Goal: Check status: Check status

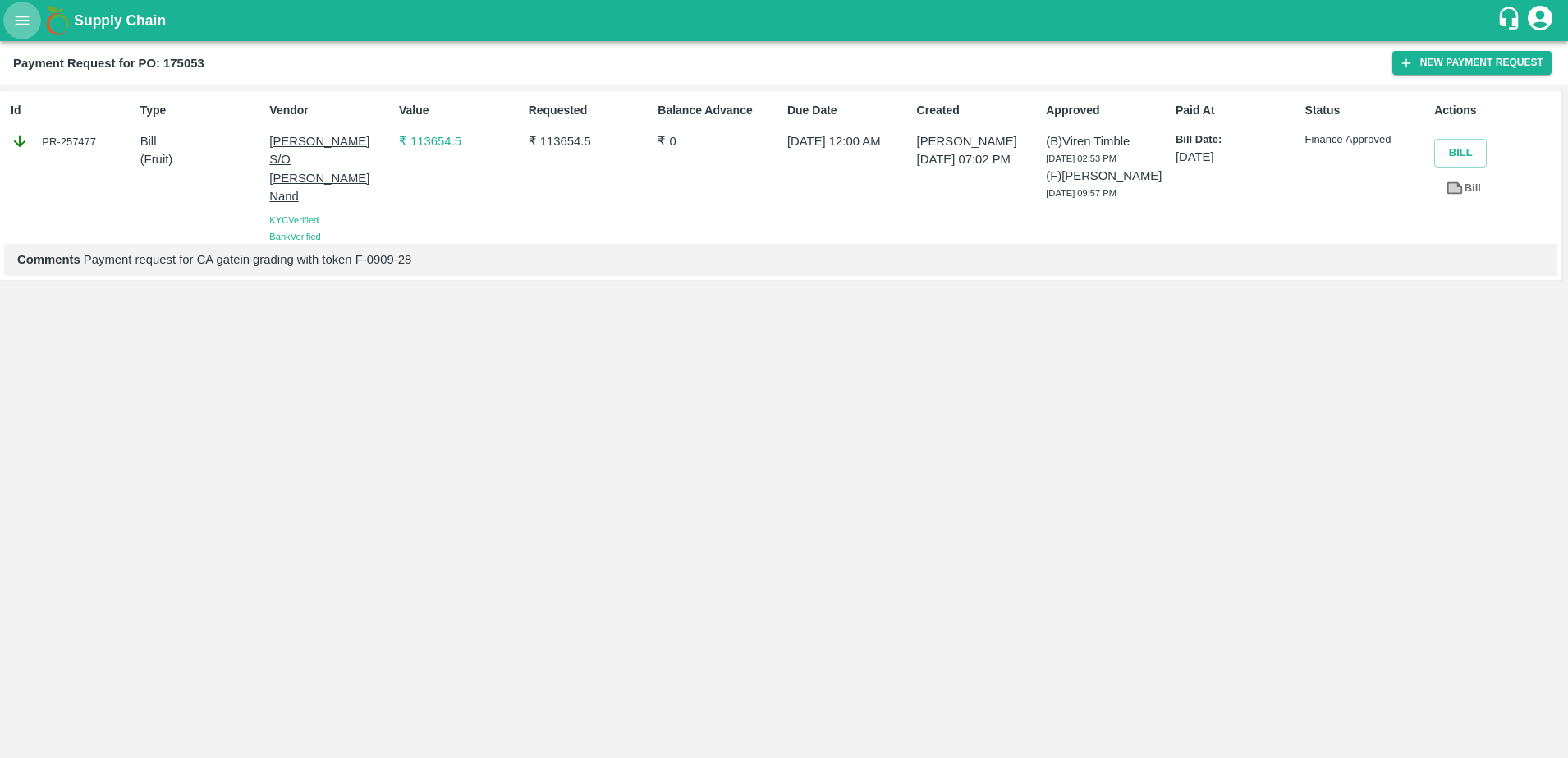
click at [25, 14] on icon "open drawer" at bounding box center [22, 20] width 18 height 18
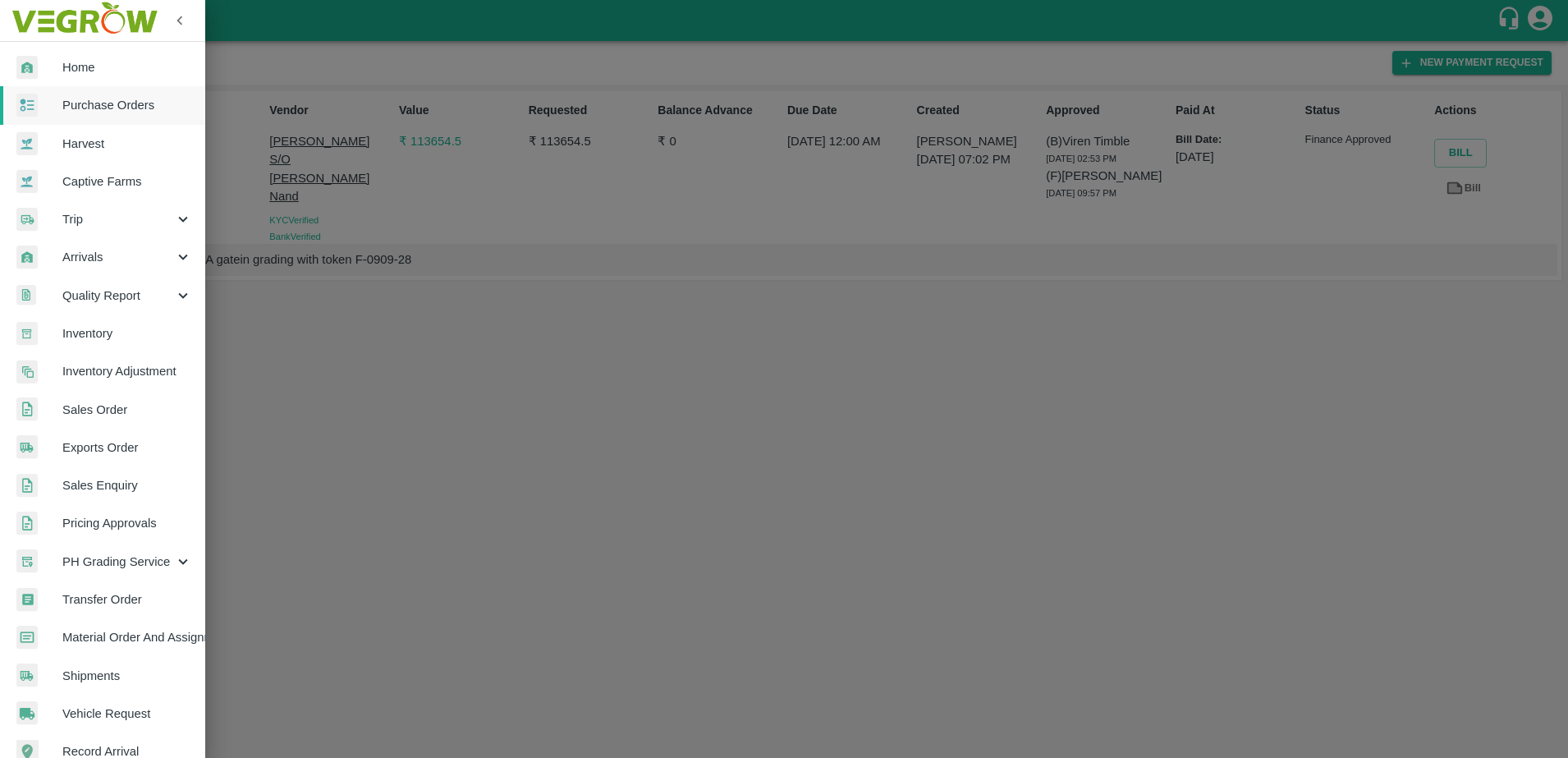
scroll to position [216, 0]
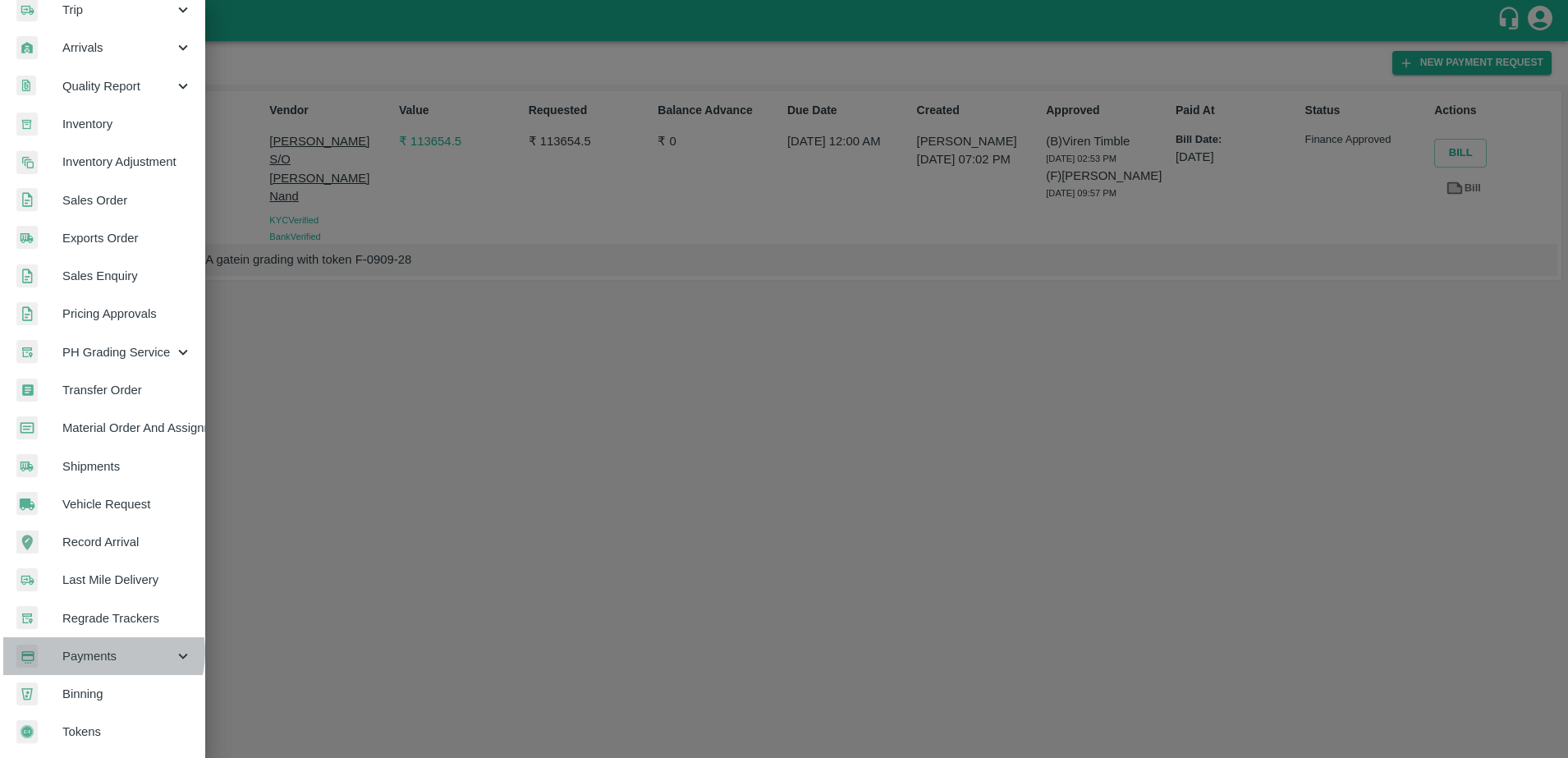
click at [98, 647] on span "Payments" at bounding box center [118, 656] width 112 height 18
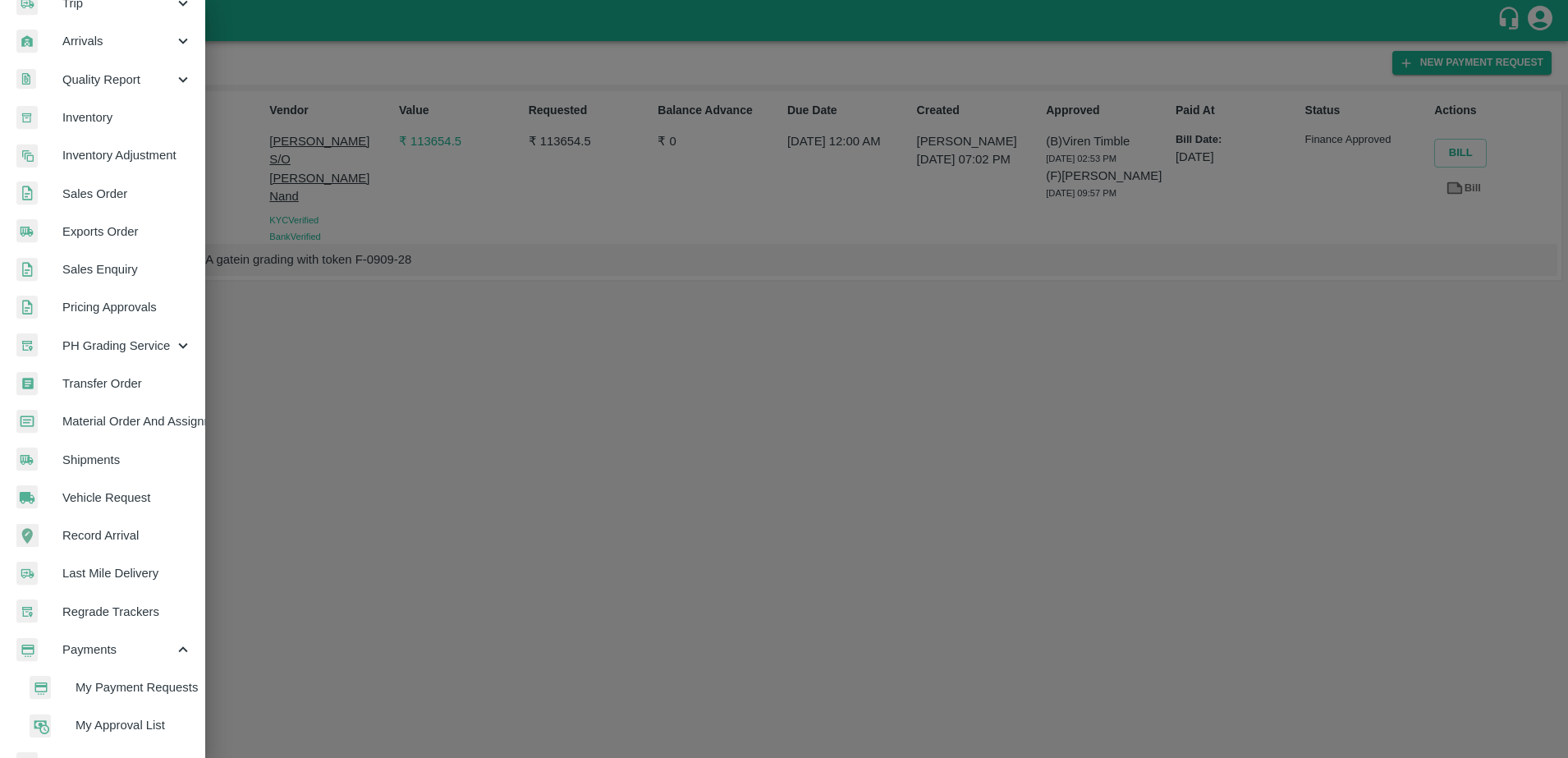
click at [129, 687] on span "My Payment Requests" at bounding box center [134, 687] width 116 height 18
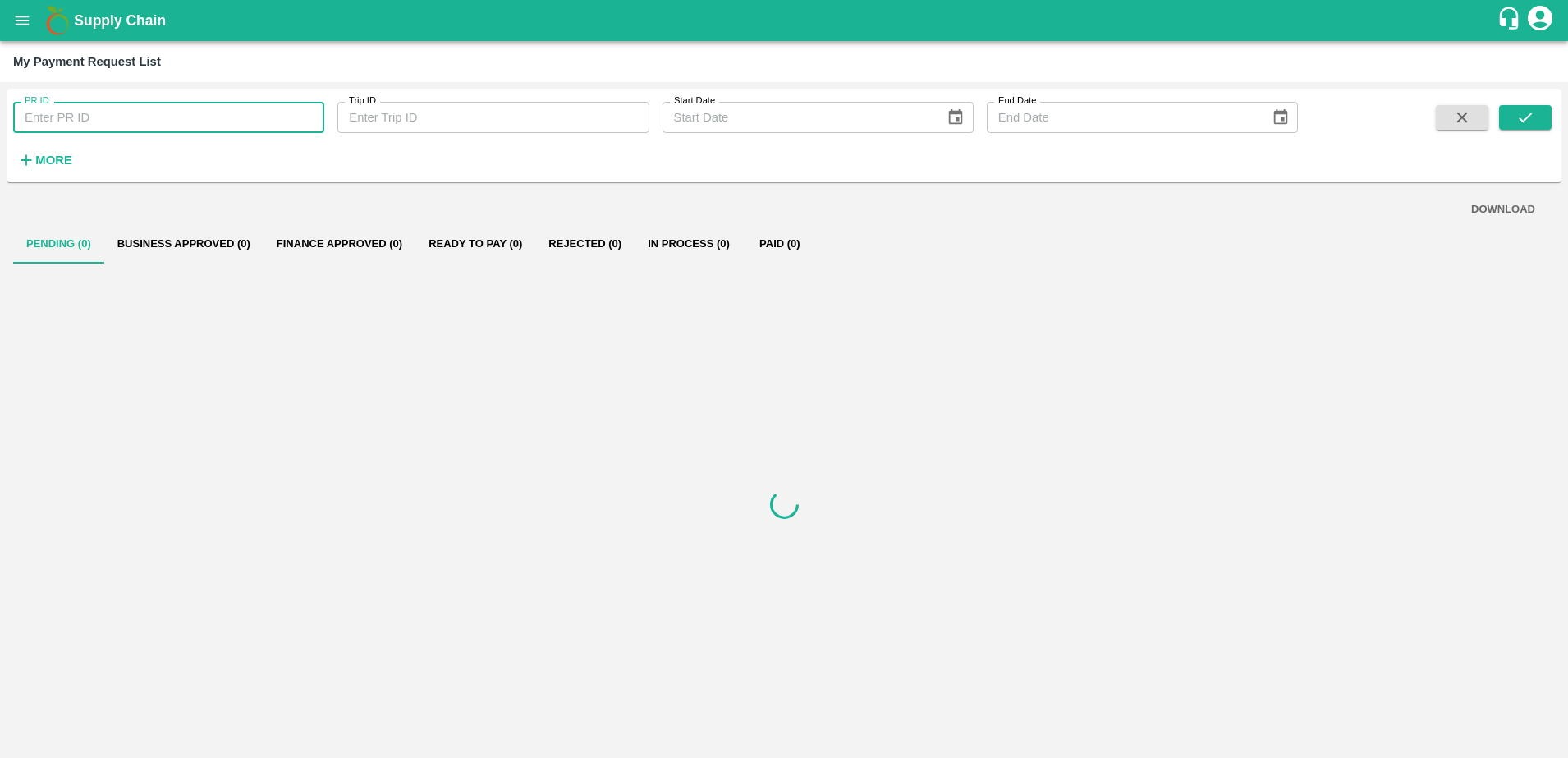
click at [95, 112] on input "PR ID" at bounding box center [169, 117] width 311 height 31
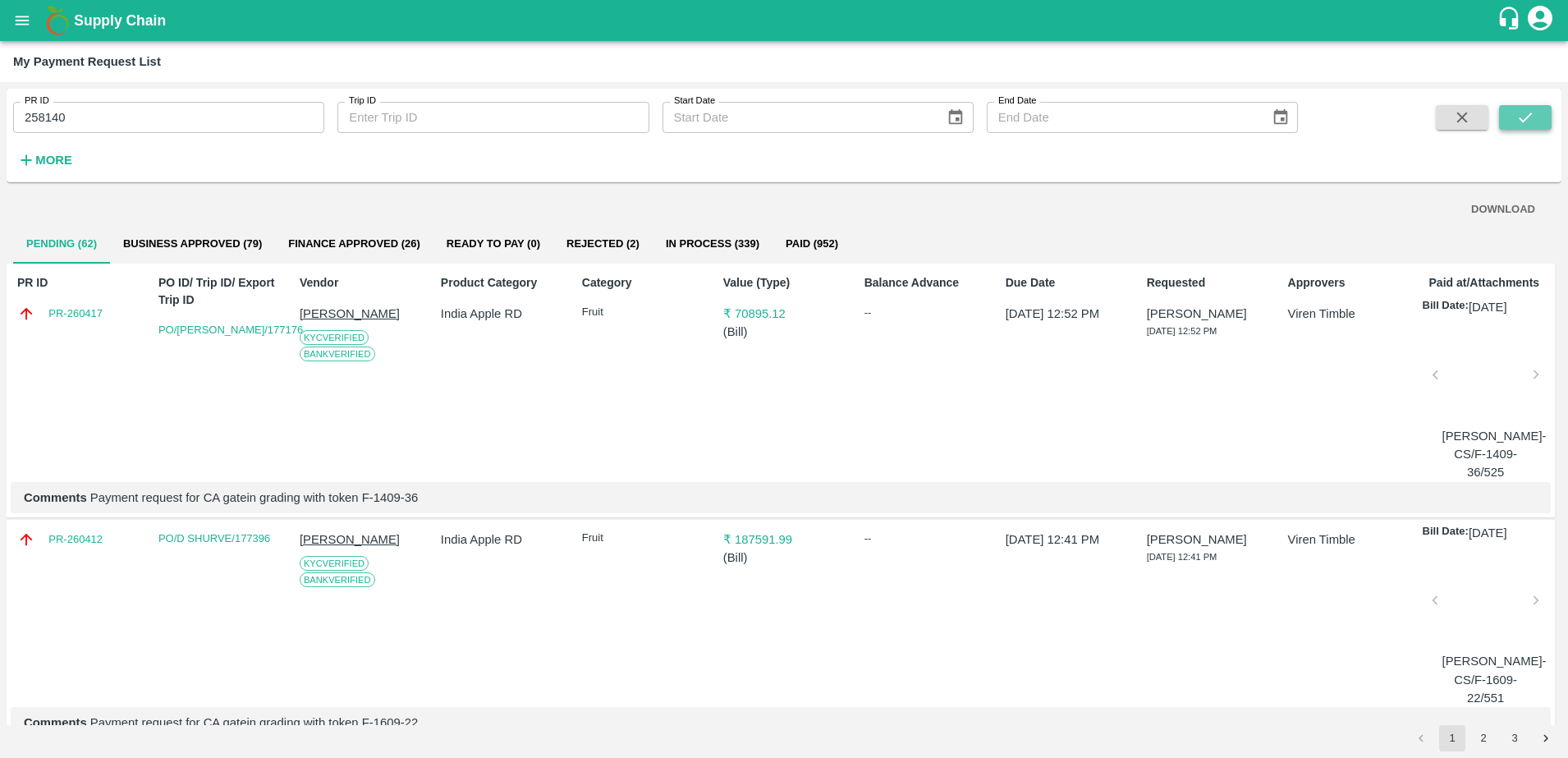
click at [1528, 124] on icon "submit" at bounding box center [1525, 117] width 18 height 18
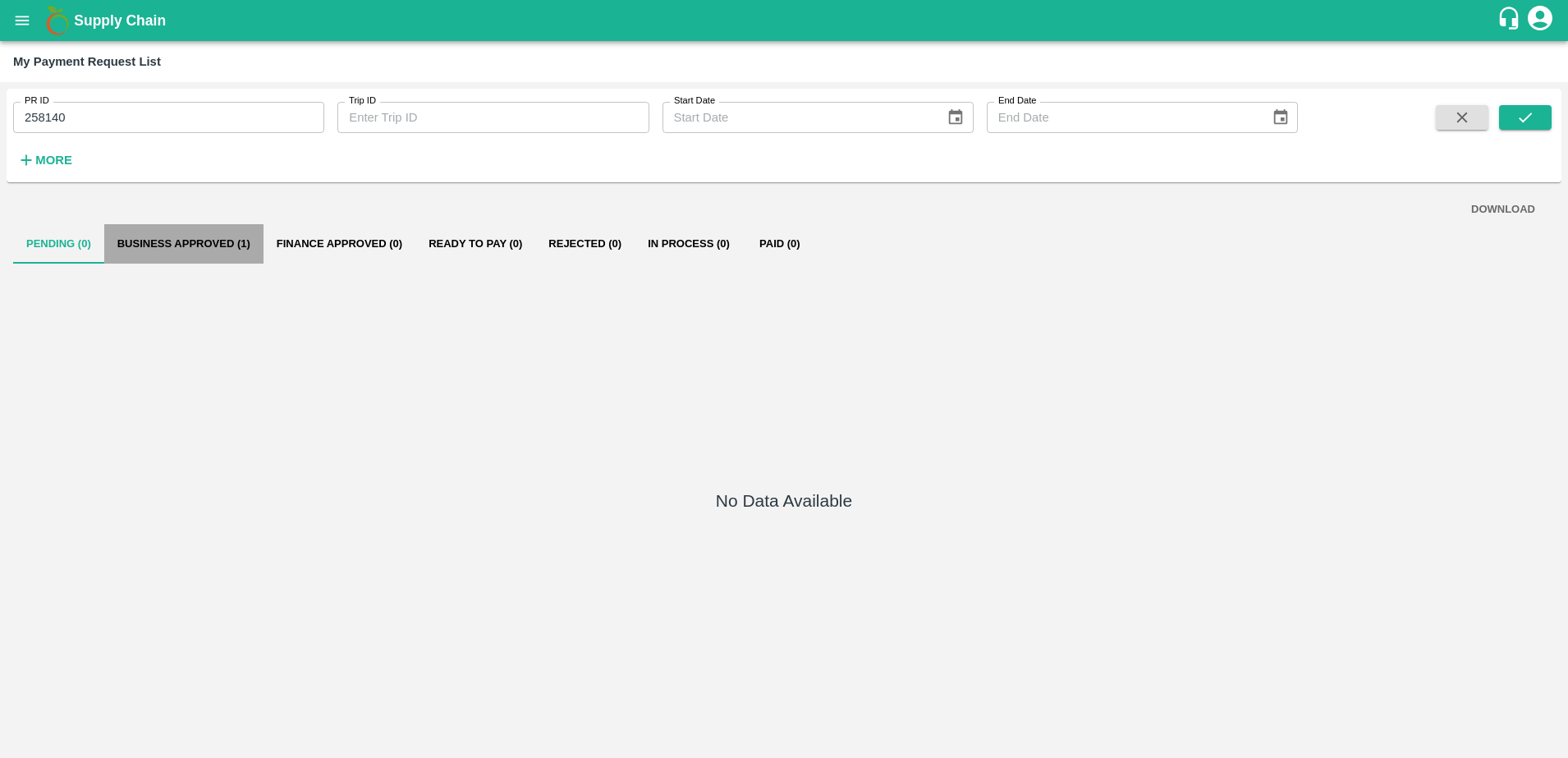
click at [223, 242] on button "Business Approved (1)" at bounding box center [184, 243] width 160 height 39
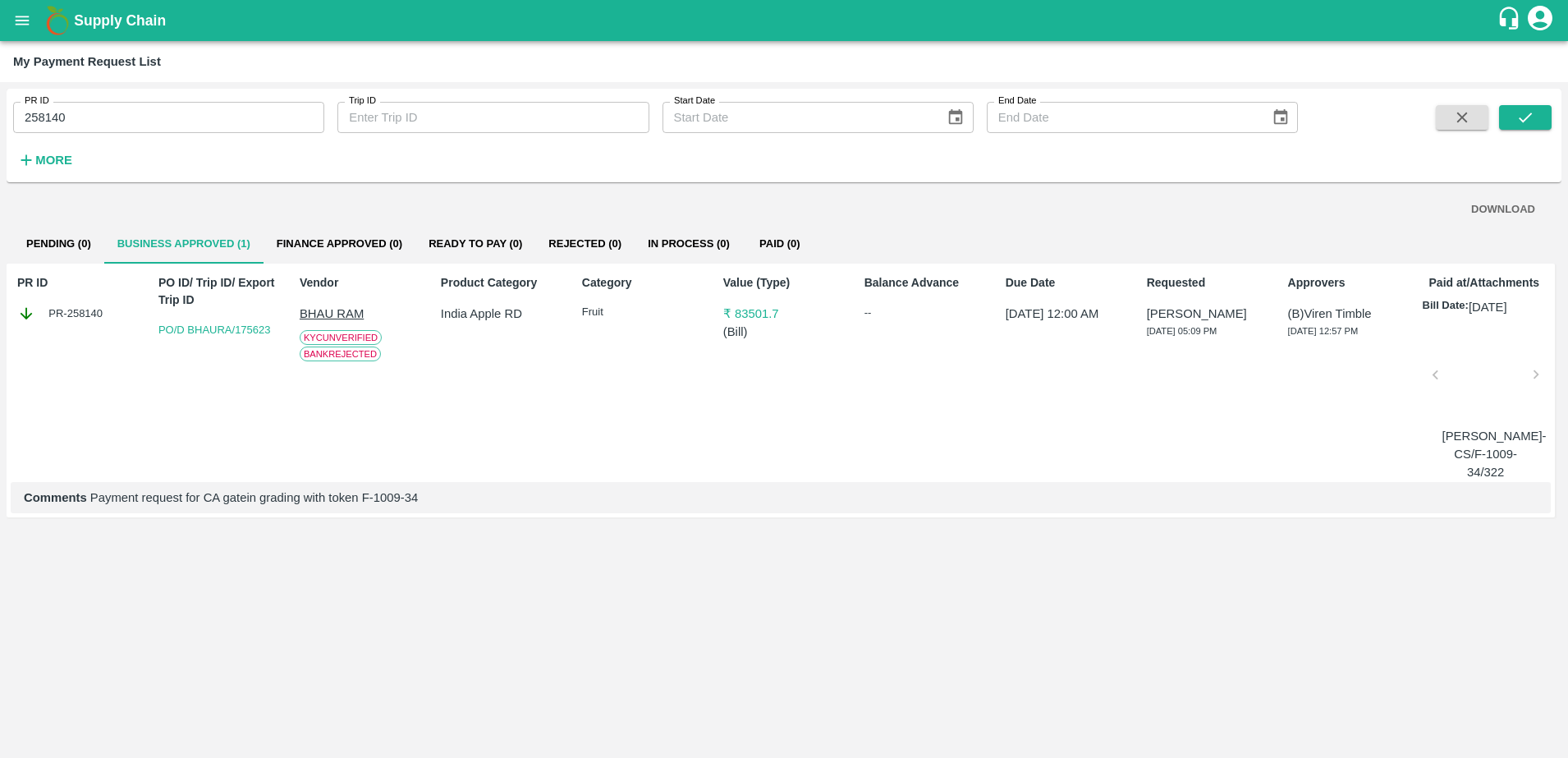
click at [346, 311] on p "BHAU RAM" at bounding box center [361, 314] width 121 height 18
click at [115, 131] on input "258140" at bounding box center [169, 117] width 311 height 31
type input "2"
click at [1535, 105] on button "submit" at bounding box center [1525, 117] width 53 height 25
click at [347, 329] on p "[PERSON_NAME] S/O [PERSON_NAME]" at bounding box center [361, 332] width 121 height 55
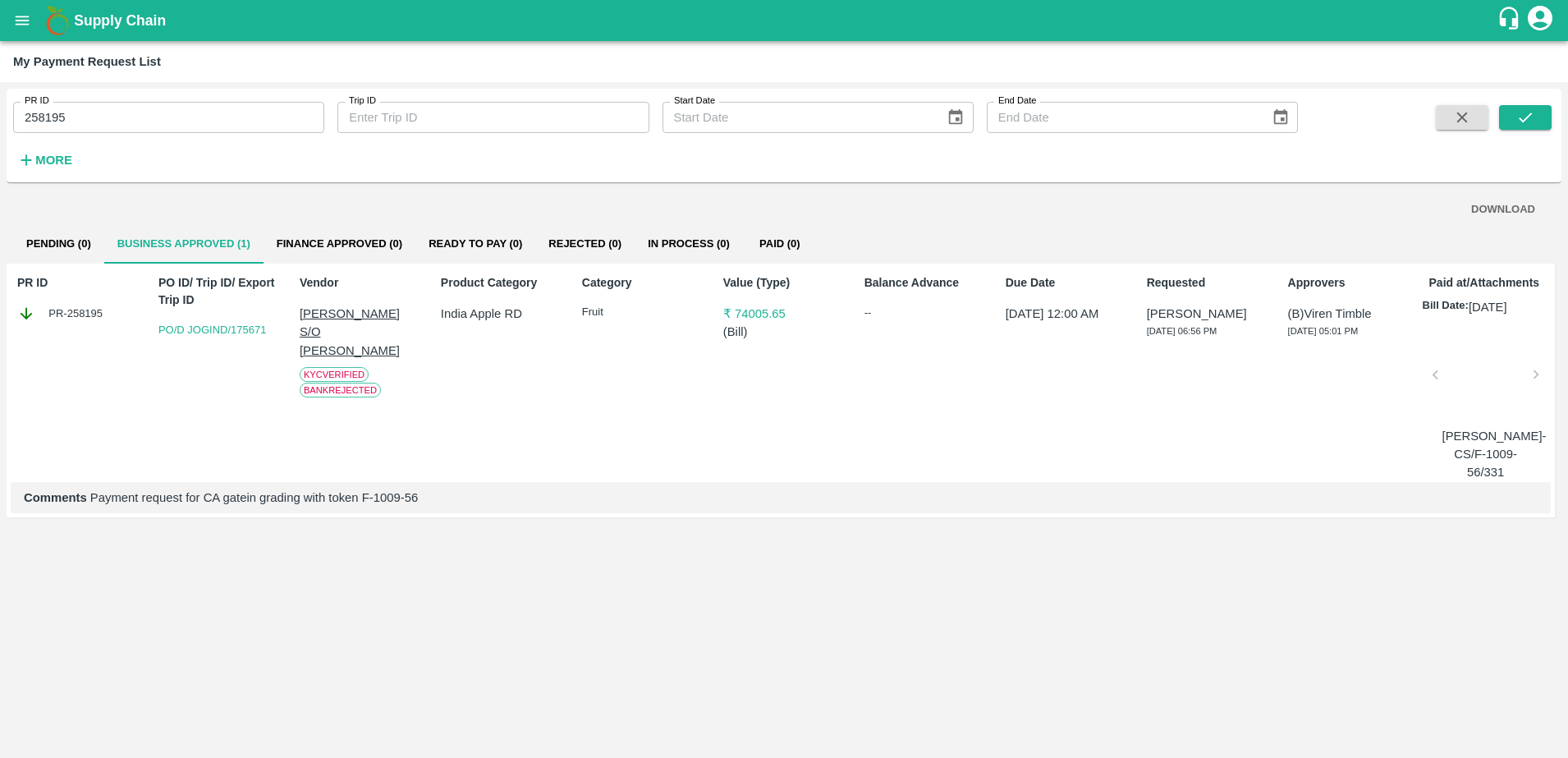
click at [370, 315] on p "[PERSON_NAME] S/O [PERSON_NAME]" at bounding box center [361, 332] width 121 height 55
click at [338, 341] on p "[PERSON_NAME] S/O [PERSON_NAME]" at bounding box center [361, 332] width 121 height 55
click at [216, 116] on input "258195" at bounding box center [169, 117] width 311 height 31
type input "2"
click at [1531, 119] on icon "submit" at bounding box center [1525, 117] width 18 height 18
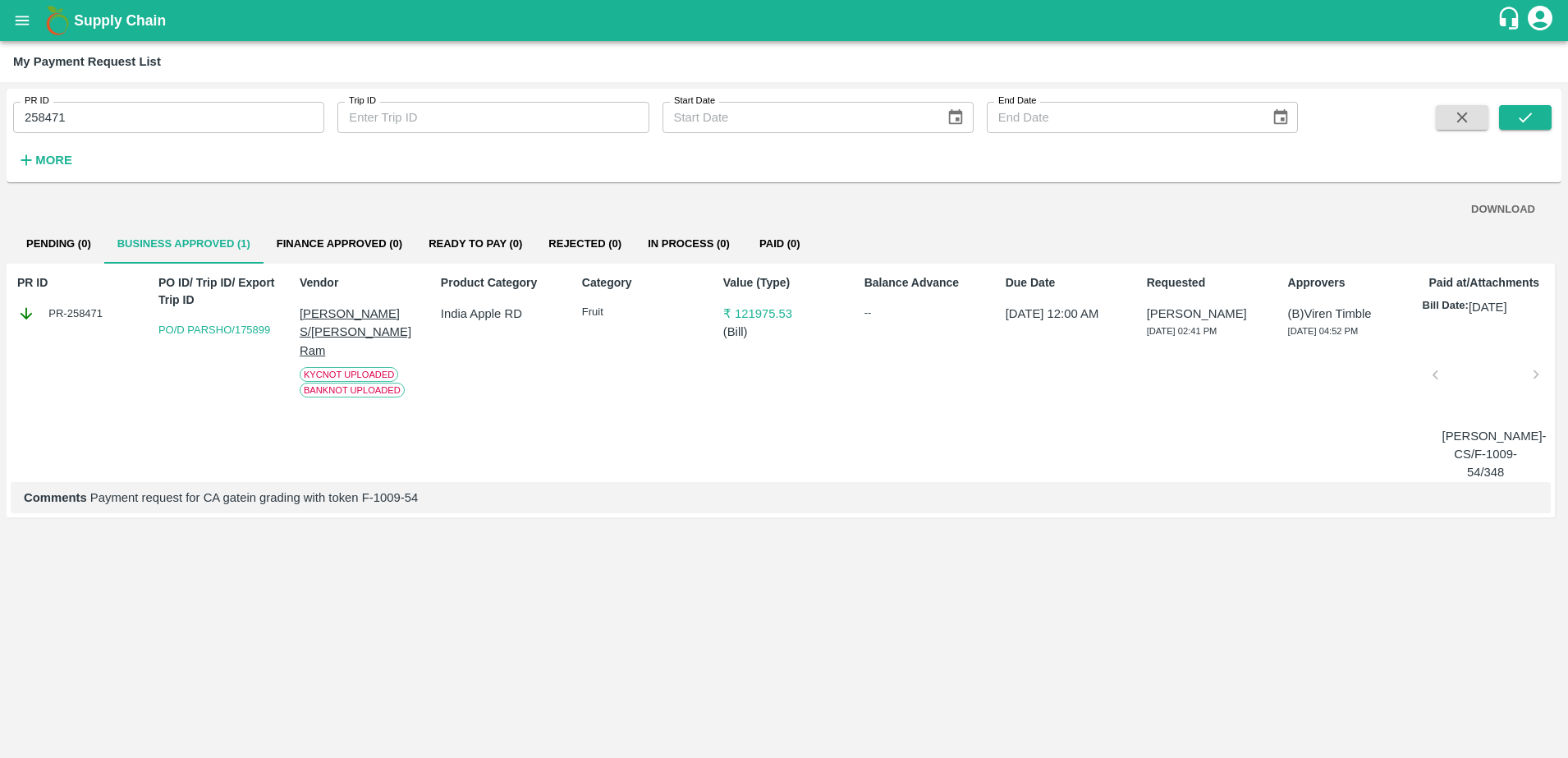
click at [339, 319] on p "[PERSON_NAME] S/[PERSON_NAME] Ram" at bounding box center [361, 332] width 121 height 55
click at [191, 104] on input "258471" at bounding box center [169, 117] width 311 height 31
type input "2"
click at [1537, 117] on button "submit" at bounding box center [1525, 117] width 53 height 25
click at [357, 312] on p "[PERSON_NAME] S/O Sita Ram" at bounding box center [361, 323] width 121 height 37
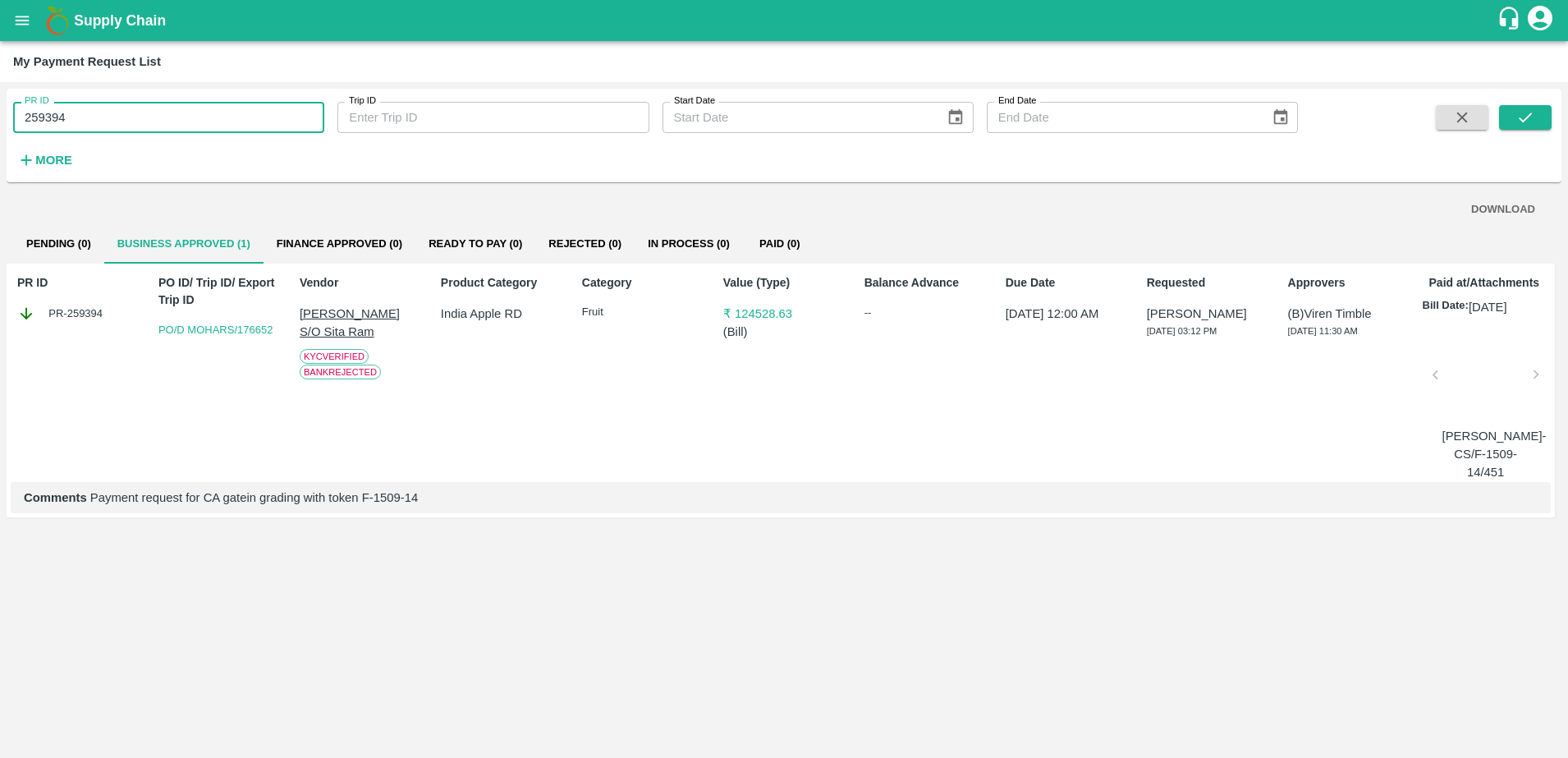
click at [172, 123] on input "259394" at bounding box center [169, 117] width 311 height 31
click at [339, 313] on p "[PERSON_NAME] S/O Sita Ram" at bounding box center [361, 323] width 121 height 37
click at [156, 120] on input "259394" at bounding box center [169, 117] width 311 height 31
type input "2"
click at [1521, 121] on icon "submit" at bounding box center [1525, 117] width 18 height 18
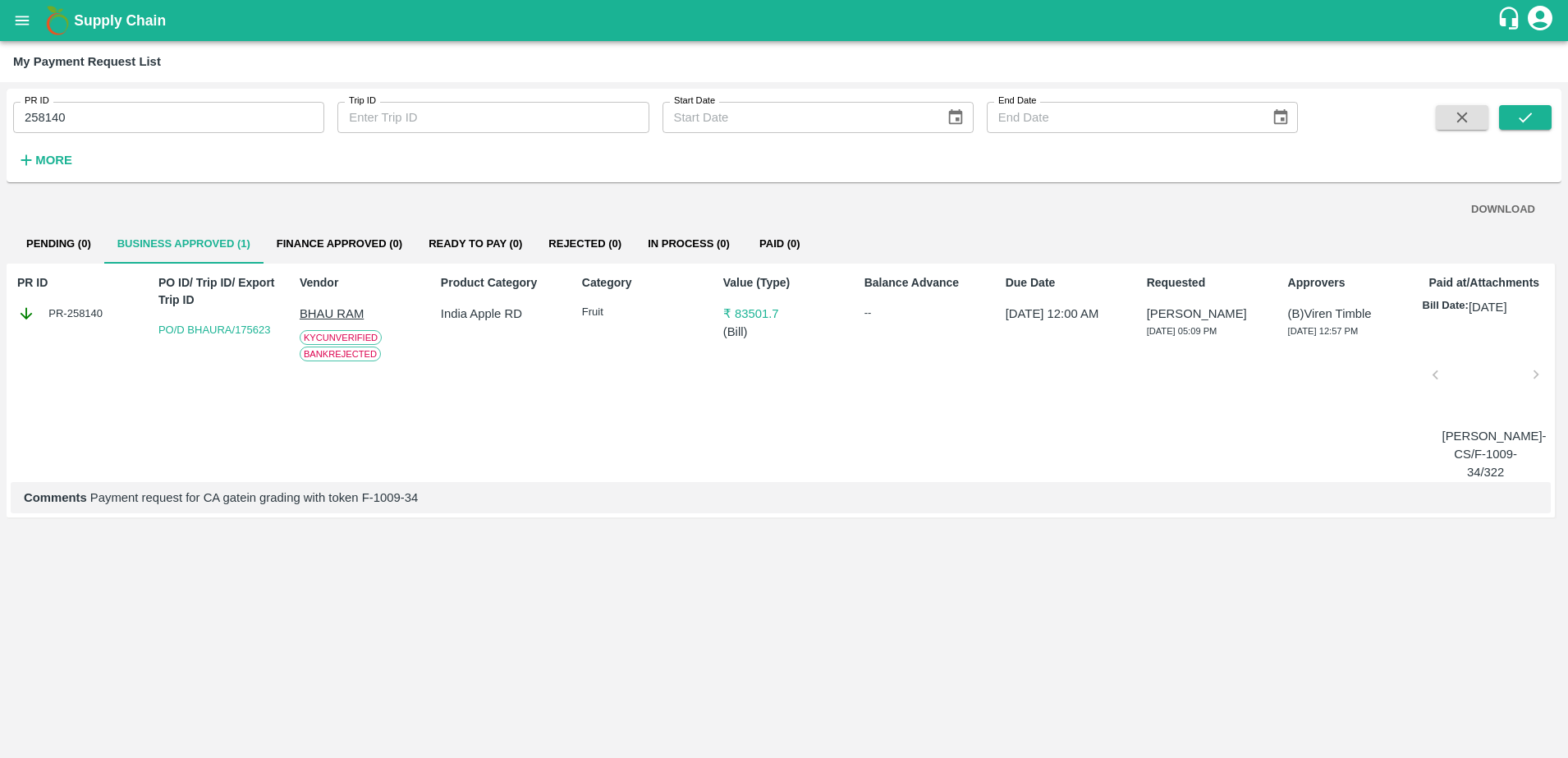
click at [326, 312] on p "BHAU RAM" at bounding box center [361, 314] width 121 height 18
click at [336, 313] on p "BHAU RAM" at bounding box center [361, 314] width 121 height 18
click at [189, 110] on input "258140" at bounding box center [169, 117] width 311 height 31
type input "2"
click at [1529, 121] on icon "submit" at bounding box center [1525, 117] width 18 height 18
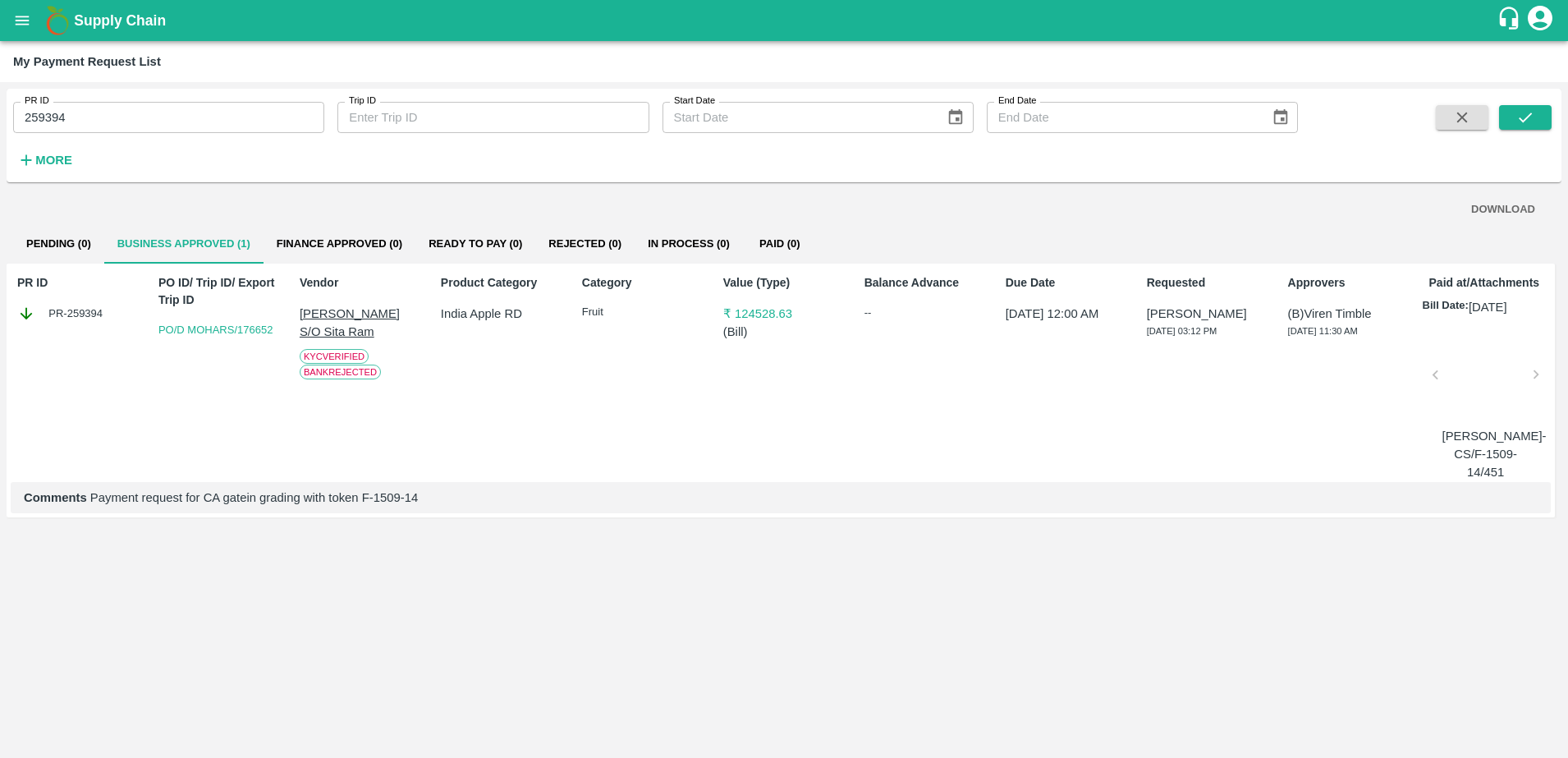
click at [341, 319] on p "[PERSON_NAME] S/O Sita Ram" at bounding box center [361, 323] width 121 height 37
click at [351, 312] on p "[PERSON_NAME] S/O Sita Ram" at bounding box center [361, 323] width 121 height 37
click at [359, 312] on p "[PERSON_NAME] S/O Sita Ram" at bounding box center [361, 323] width 121 height 37
click at [129, 126] on input "259394" at bounding box center [169, 117] width 311 height 31
type input "2"
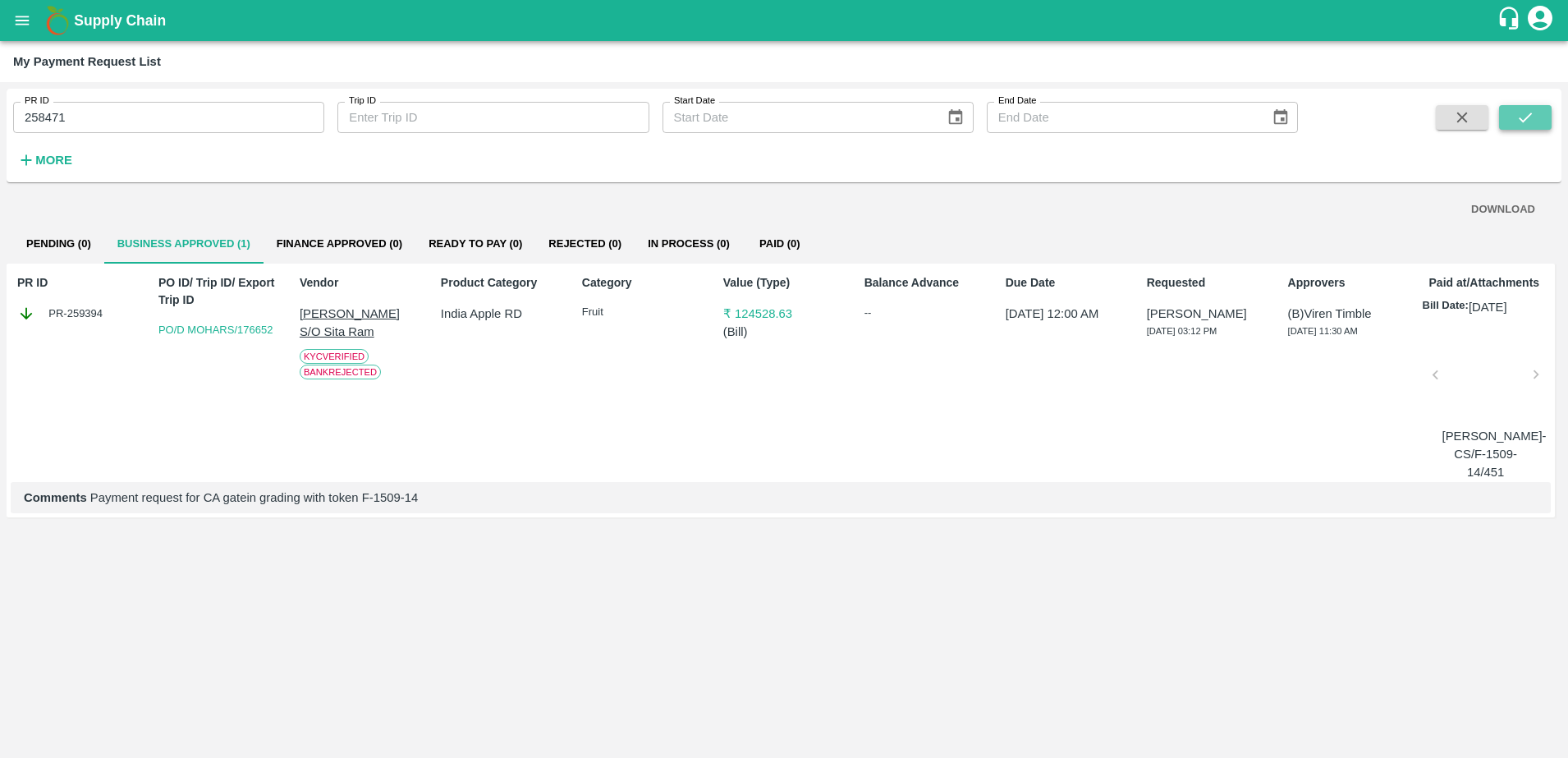
click at [1528, 117] on icon "submit" at bounding box center [1526, 117] width 13 height 10
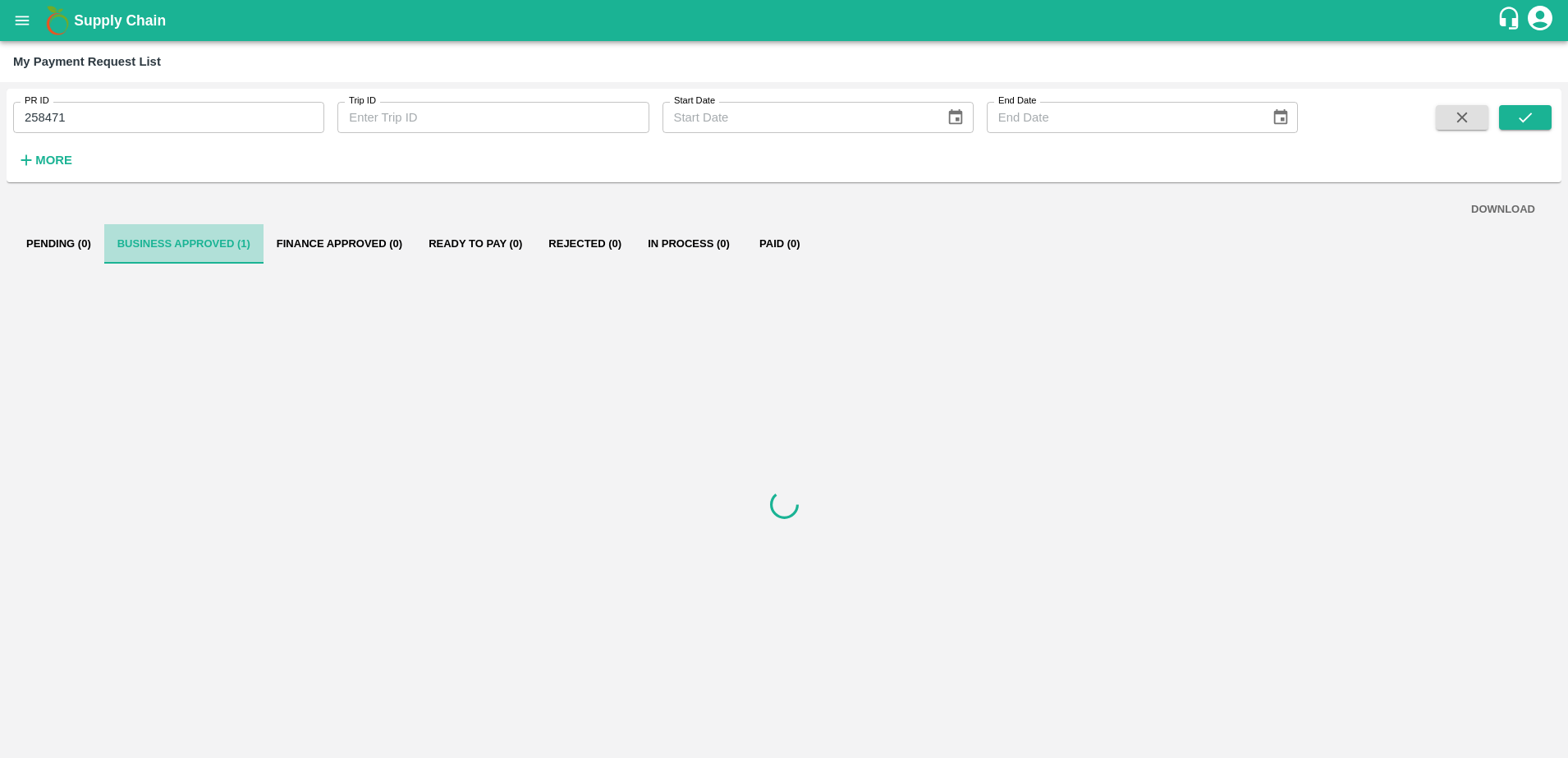
click at [221, 239] on button "Business Approved (1)" at bounding box center [184, 243] width 160 height 39
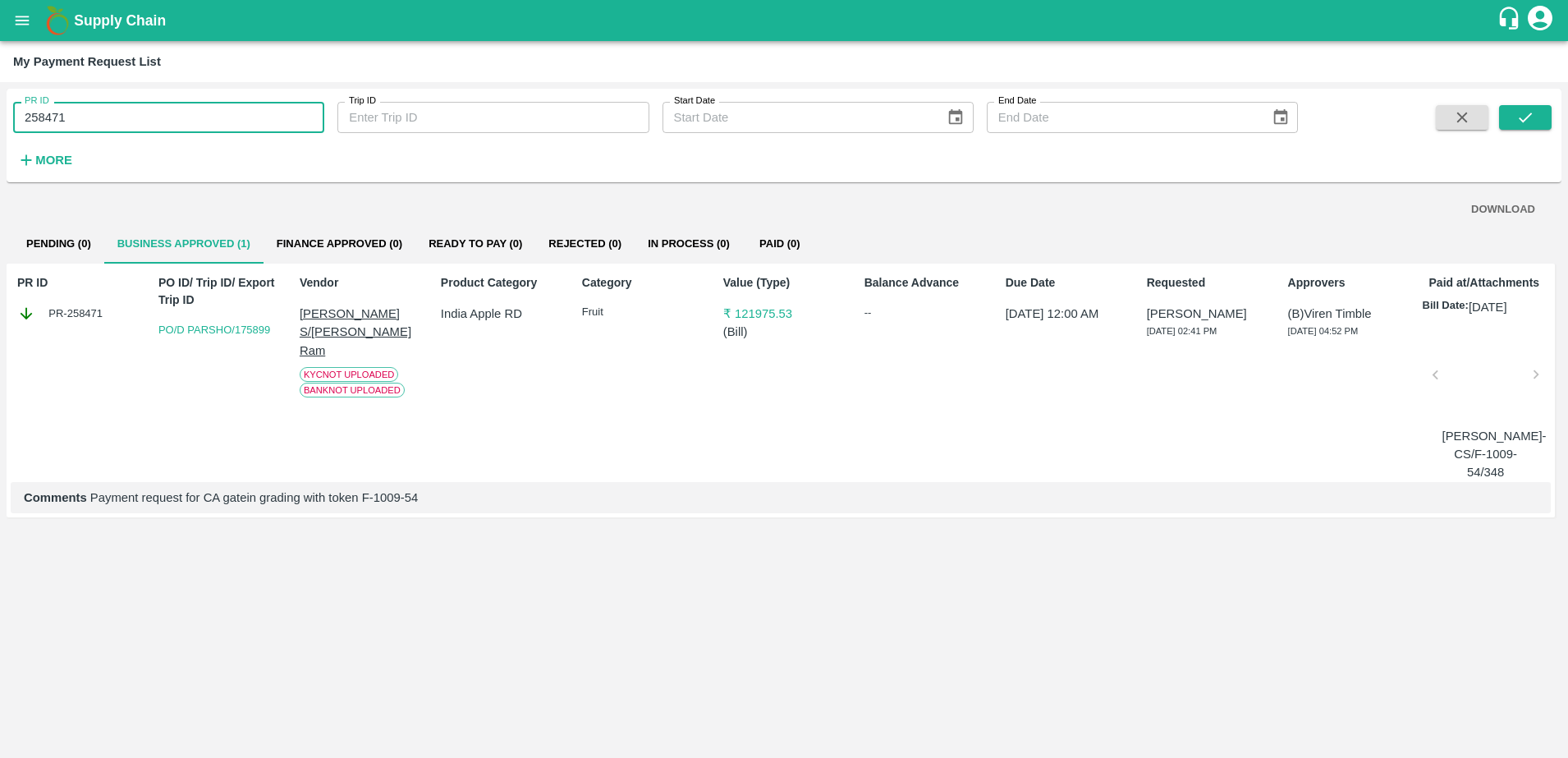
click at [82, 114] on input "258471" at bounding box center [169, 117] width 311 height 31
click at [1513, 121] on button "submit" at bounding box center [1525, 117] width 53 height 25
click at [173, 119] on input "258471" at bounding box center [169, 117] width 311 height 31
type input "2"
click at [1524, 116] on icon "submit" at bounding box center [1525, 117] width 18 height 18
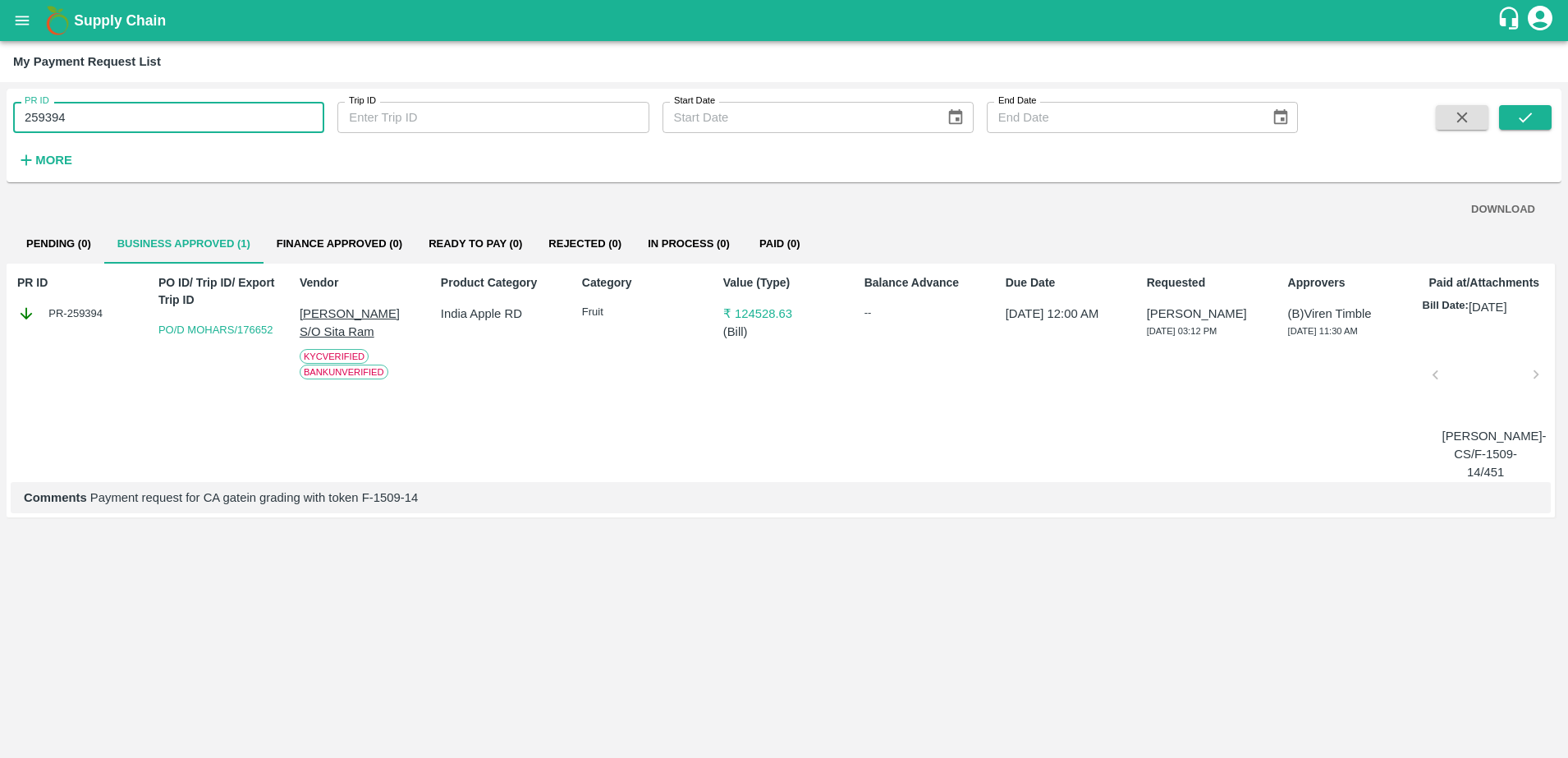
click at [253, 102] on input "259394" at bounding box center [169, 117] width 311 height 31
type input "2"
type input "258471"
click at [1517, 118] on icon "submit" at bounding box center [1525, 117] width 18 height 18
